Goal: Transaction & Acquisition: Purchase product/service

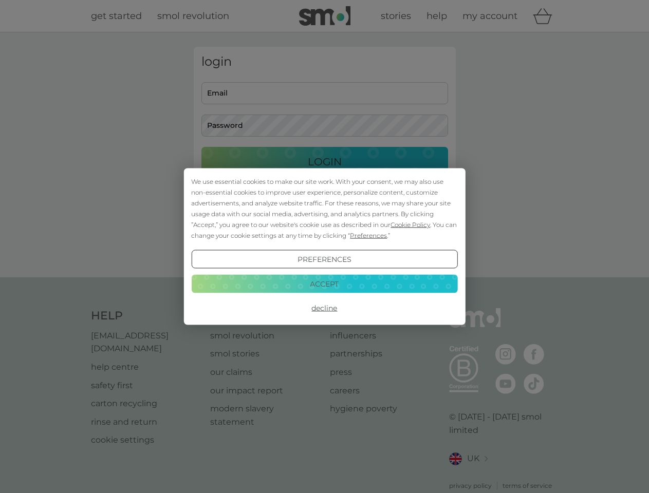
click at [410, 224] on span "Cookie Policy" at bounding box center [410, 225] width 40 height 8
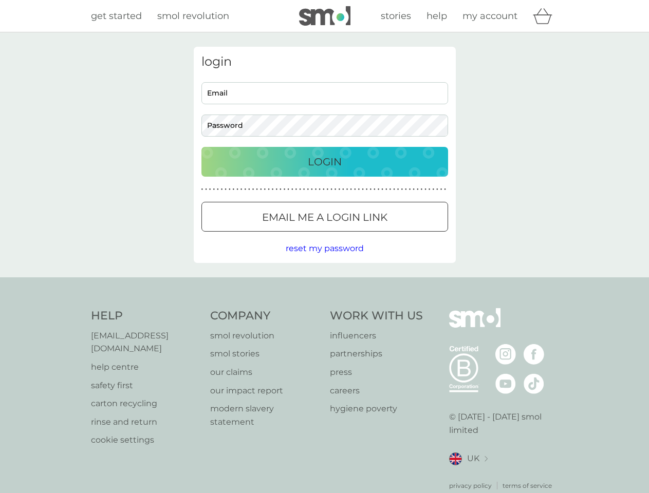
click at [367, 235] on div "login Email Password Login ● ● ● ● ● ● ● ● ● ● ● ● ● ● ● ● ● ● ● ● ● ● ● ● ● ● …" at bounding box center [325, 155] width 262 height 216
click at [324, 259] on div "login Email Password Login ● ● ● ● ● ● ● ● ● ● ● ● ● ● ● ● ● ● ● ● ● ● ● ● ● ● …" at bounding box center [325, 155] width 262 height 216
click at [324, 308] on div "Help [EMAIL_ADDRESS][DOMAIN_NAME] help centre safety first carton recycling rin…" at bounding box center [324, 399] width 467 height 182
click at [324, 284] on div "Help [EMAIL_ADDRESS][DOMAIN_NAME] help centre safety first carton recycling rin…" at bounding box center [324, 399] width 649 height 244
